Goal: Task Accomplishment & Management: Complete application form

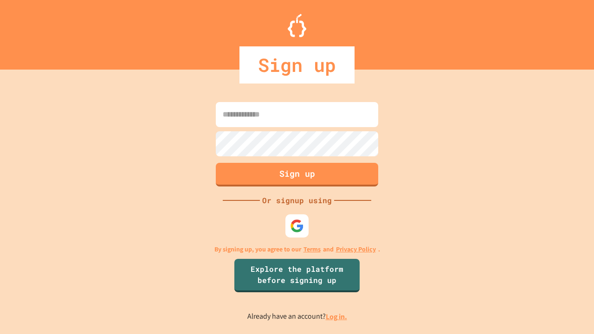
click at [337, 316] on link "Log in." at bounding box center [335, 317] width 21 height 10
